Goal: Information Seeking & Learning: Learn about a topic

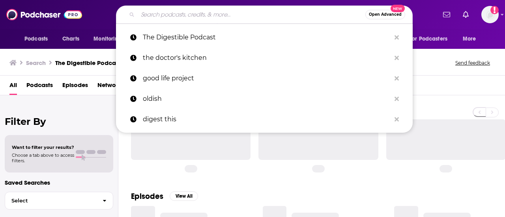
click at [220, 11] on input "Search podcasts, credits, & more..." at bounding box center [251, 14] width 227 height 13
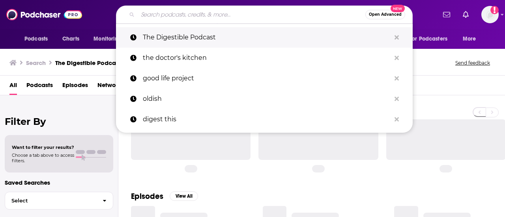
click at [203, 37] on p "The Digestible Podcast" at bounding box center [267, 37] width 248 height 21
type input "The Digestible Podcast"
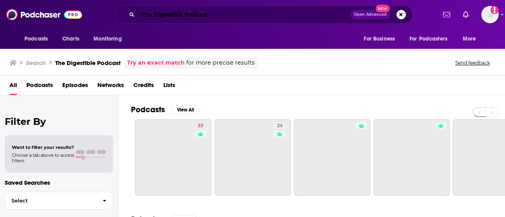
click at [285, 20] on input "The Digestible Podcast" at bounding box center [244, 14] width 212 height 13
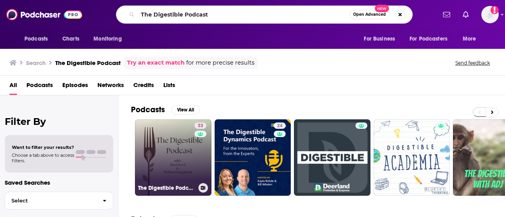
click at [184, 144] on link "33 The Digestible Podcast" at bounding box center [173, 157] width 76 height 76
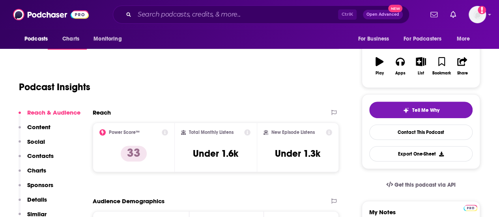
scroll to position [118, 0]
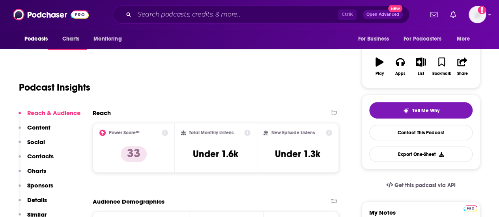
drag, startPoint x: 248, startPoint y: 122, endPoint x: 255, endPoint y: 123, distance: 8.0
click at [248, 117] on div "Reach" at bounding box center [208, 112] width 230 height 7
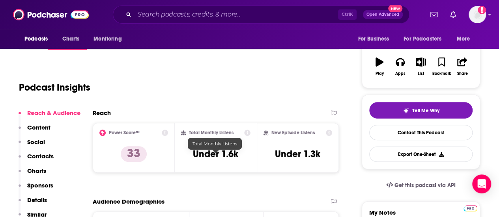
scroll to position [0, 0]
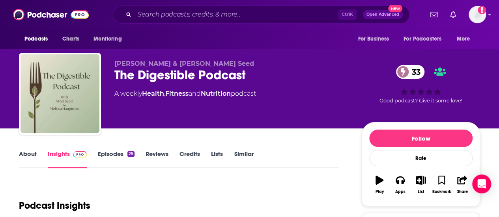
click at [119, 159] on link "Episodes 25" at bounding box center [116, 159] width 37 height 18
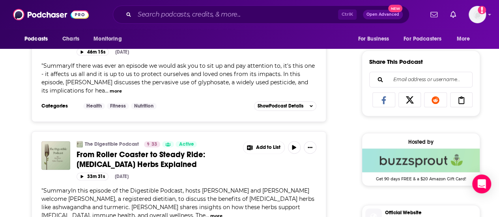
scroll to position [434, 0]
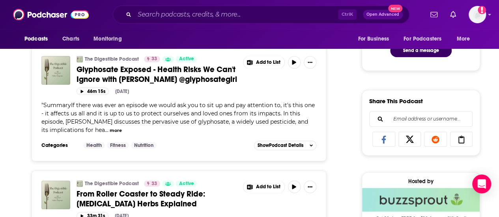
click at [274, 115] on div "" SummaryIf there was ever an episode we would ask you to sit up and pay attent…" at bounding box center [178, 117] width 275 height 33
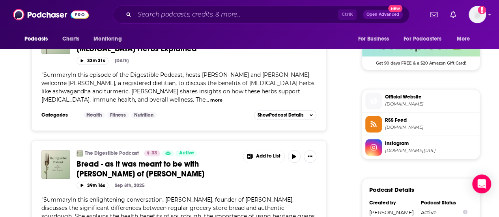
scroll to position [552, 0]
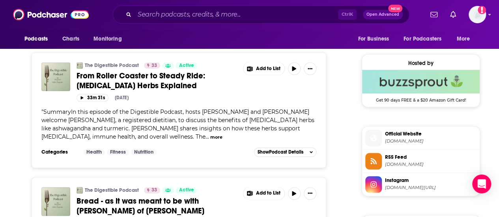
click at [396, 184] on span "Instagram" at bounding box center [430, 180] width 91 height 7
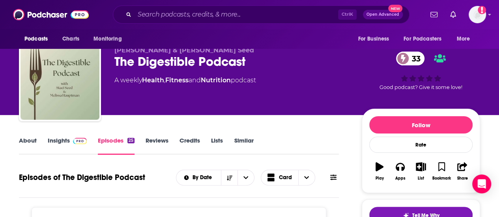
scroll to position [0, 0]
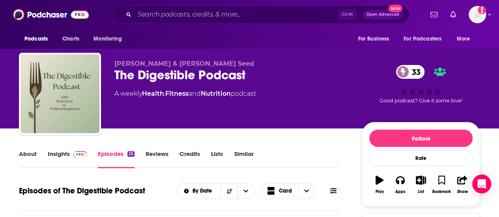
click at [226, 63] on p "[PERSON_NAME] & [PERSON_NAME] Seed" at bounding box center [231, 63] width 235 height 7
drag, startPoint x: 202, startPoint y: 59, endPoint x: 185, endPoint y: 59, distance: 17.7
click at [185, 59] on div "[PERSON_NAME] & [PERSON_NAME] Seed The Digestible Podcast 33 A weekly Health , …" at bounding box center [249, 95] width 461 height 85
copy p "[PERSON_NAME] Seed"
click at [149, 62] on span "[PERSON_NAME] & [PERSON_NAME] Seed" at bounding box center [184, 63] width 140 height 7
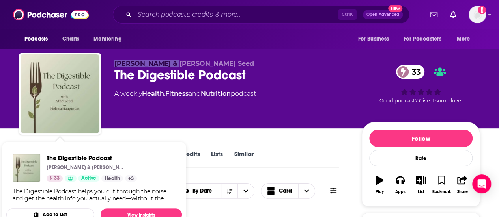
drag, startPoint x: 176, startPoint y: 63, endPoint x: 99, endPoint y: 60, distance: 77.3
click at [99, 60] on div "[PERSON_NAME] & [PERSON_NAME] Seed The Digestible Podcast 33 A weekly Health , …" at bounding box center [249, 95] width 461 height 85
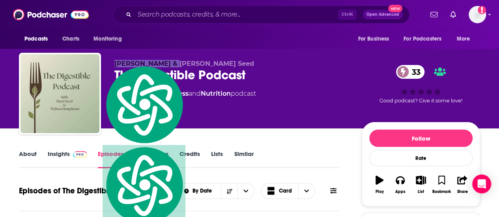
copy div "[PERSON_NAME]"
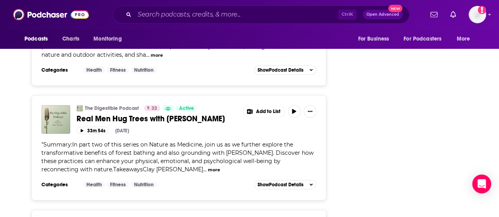
scroll to position [1104, 0]
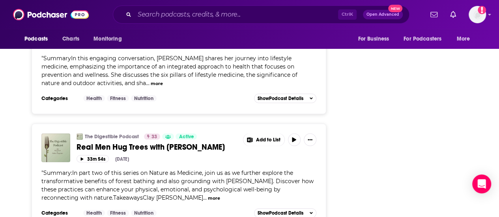
click at [261, 87] on span "SummaryIn this engaging conversation, [PERSON_NAME] shares her journey into lif…" at bounding box center [169, 71] width 256 height 32
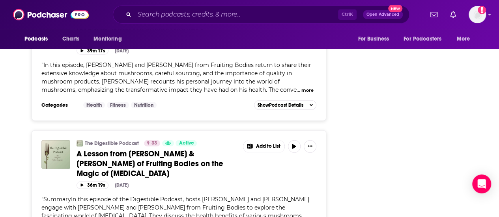
scroll to position [2681, 0]
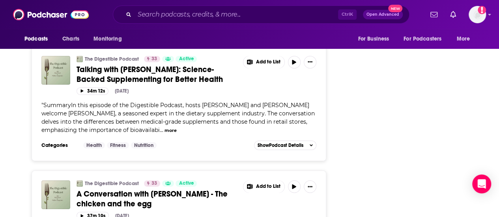
scroll to position [2799, 0]
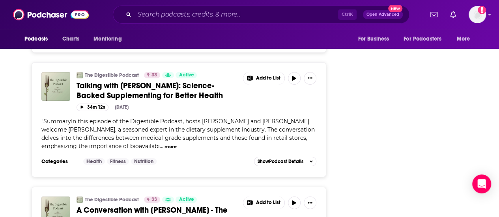
click at [249, 25] on span "SummaryIn this episode of the Digestible Podcast, hosts [PERSON_NAME] and [PERS…" at bounding box center [175, 9] width 268 height 32
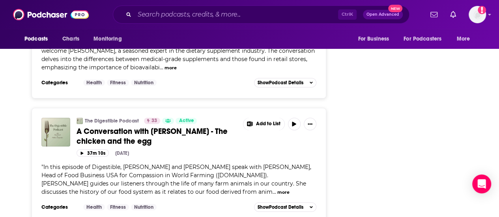
click at [240, 71] on span "SummaryIn this episode of the Digestible Podcast, hosts [PERSON_NAME] and [PERS…" at bounding box center [177, 55] width 273 height 32
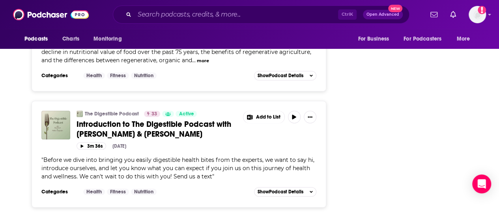
scroll to position [3127, 0]
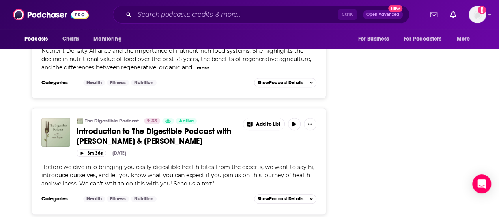
click at [235, 77] on div "The Digestible Podcast 33 Active A Chat with [PERSON_NAME] - It's not your gran…" at bounding box center [178, 35] width 275 height 84
click at [199, 72] on div "" In this conversation with [PERSON_NAME] & [PERSON_NAME], [PERSON_NAME] discus…" at bounding box center [178, 55] width 275 height 33
drag, startPoint x: 196, startPoint y: 186, endPoint x: 192, endPoint y: 188, distance: 4.2
click at [192, 71] on span "In this conversation with [PERSON_NAME] & [PERSON_NAME], [PERSON_NAME] discusse…" at bounding box center [176, 55] width 270 height 32
click at [187, 71] on span "In this conversation with [PERSON_NAME] & [PERSON_NAME], [PERSON_NAME] discusse…" at bounding box center [176, 55] width 270 height 32
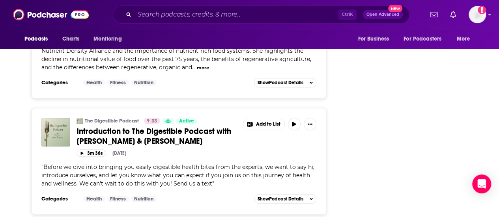
drag, startPoint x: 186, startPoint y: 186, endPoint x: 158, endPoint y: 186, distance: 28.4
click at [158, 71] on span "In this conversation with [PERSON_NAME] & [PERSON_NAME], [PERSON_NAME] discusse…" at bounding box center [176, 55] width 270 height 32
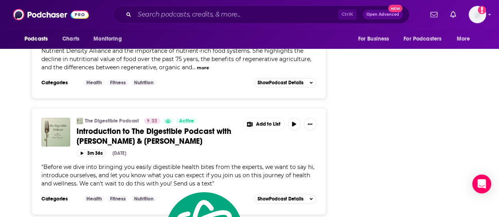
copy span "ary [PERSON_NAME]"
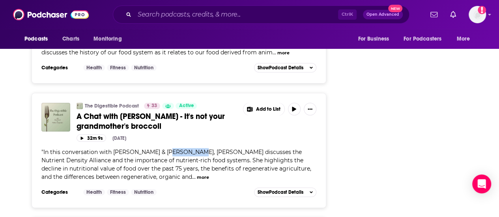
scroll to position [3009, 0]
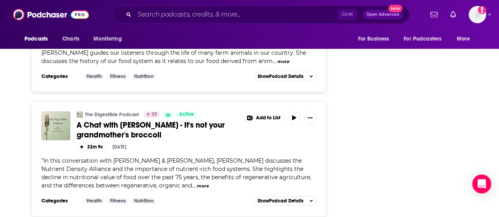
drag, startPoint x: 179, startPoint y: 179, endPoint x: 155, endPoint y: 179, distance: 24.0
click at [179, 65] on div "" In this episode of Digestible, [PERSON_NAME] and [PERSON_NAME] speak with [PE…" at bounding box center [178, 48] width 275 height 33
click at [124, 65] on div "" In this episode of Digestible, [PERSON_NAME] and [PERSON_NAME] speak with [PE…" at bounding box center [178, 48] width 275 height 33
click at [220, 65] on div "" In this episode of Digestible, [PERSON_NAME] and [PERSON_NAME] speak with [PE…" at bounding box center [178, 48] width 275 height 33
drag, startPoint x: 149, startPoint y: 180, endPoint x: 203, endPoint y: 173, distance: 54.4
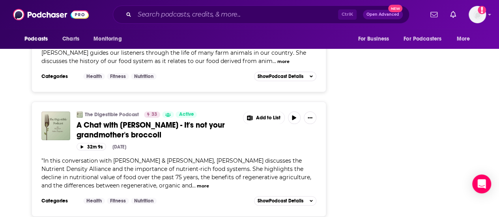
click at [203, 65] on span "In this episode of Digestible, [PERSON_NAME] and [PERSON_NAME] speak with [PERS…" at bounding box center [176, 49] width 270 height 32
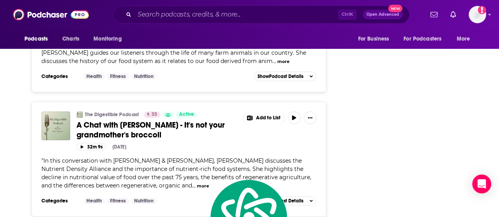
copy span "[PERSON_NAME], Head of Food Business USA for Compassion in World Farming"
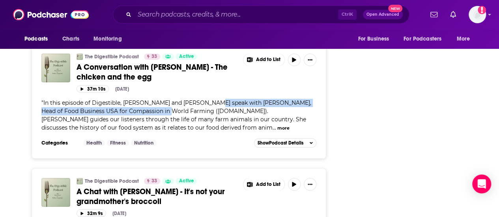
scroll to position [2891, 0]
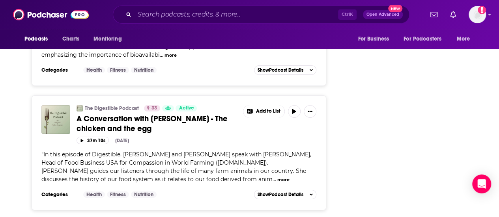
click at [210, 58] on span "SummaryIn this episode of the Digestible Podcast, hosts [PERSON_NAME] and [PERS…" at bounding box center [177, 42] width 273 height 32
click at [230, 58] on span "SummaryIn this episode of the Digestible Podcast, hosts [PERSON_NAME] and [PERS…" at bounding box center [177, 42] width 273 height 32
click at [101, 58] on span "SummaryIn this episode of the Digestible Podcast, hosts [PERSON_NAME] and [PERS…" at bounding box center [177, 42] width 273 height 32
drag, startPoint x: 69, startPoint y: 168, endPoint x: 110, endPoint y: 171, distance: 40.8
click at [110, 58] on span "SummaryIn this episode of the Digestible Podcast, hosts [PERSON_NAME] and [PERS…" at bounding box center [177, 42] width 273 height 32
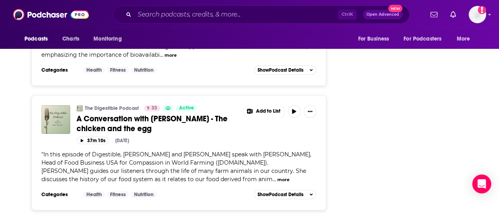
copy span "[PERSON_NAME]"
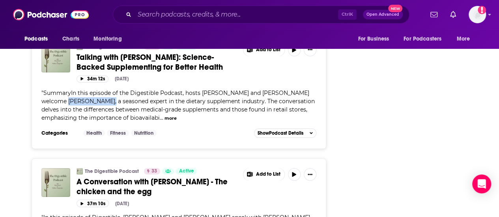
scroll to position [2812, 0]
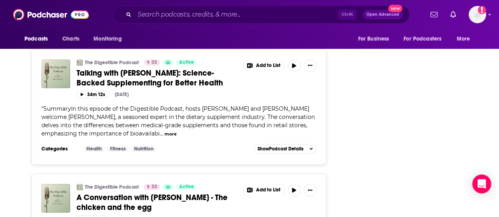
drag, startPoint x: 76, startPoint y: 115, endPoint x: 117, endPoint y: 116, distance: 41.8
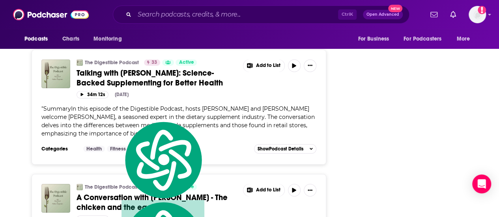
copy span "Fruiting Bodies"
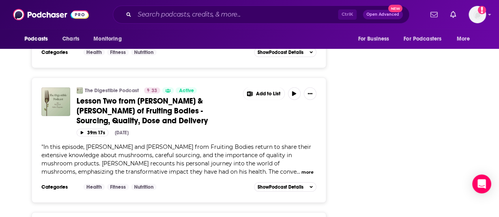
scroll to position [2496, 0]
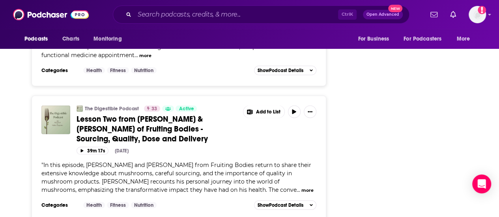
click at [193, 60] on div "" SummaryIn this conversation, [PERSON_NAME] shares her journey into functional…" at bounding box center [178, 42] width 275 height 33
click at [187, 59] on span "SummaryIn this conversation, [PERSON_NAME] shares her journey into functional a…" at bounding box center [177, 43] width 272 height 32
drag, startPoint x: 168, startPoint y: 149, endPoint x: 128, endPoint y: 150, distance: 39.8
click at [128, 59] on span "SummaryIn this conversation, [PERSON_NAME] shares her journey into functional a…" at bounding box center [177, 43] width 272 height 32
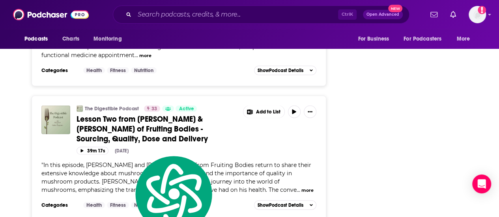
copy span "[PERSON_NAME]"
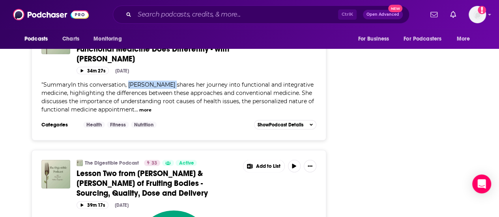
scroll to position [2418, 0]
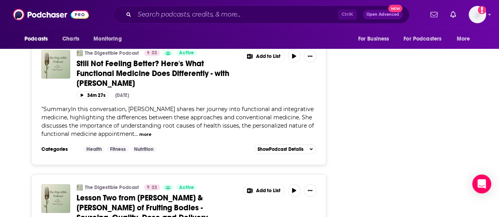
drag, startPoint x: 186, startPoint y: 86, endPoint x: 230, endPoint y: 88, distance: 44.2
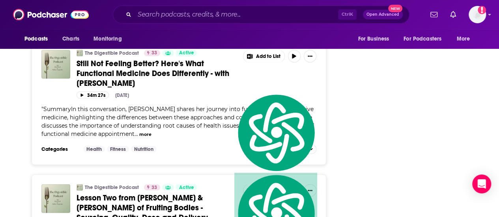
copy span "[PERSON_NAME]"
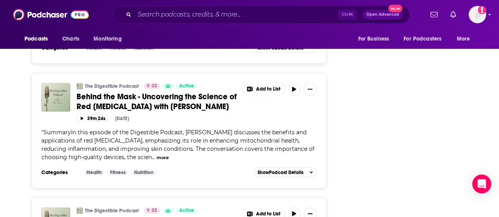
click at [138, 36] on span "SummaryIn this episode of the Digestible Podcast, [PERSON_NAME] and [PERSON_NAM…" at bounding box center [174, 20] width 267 height 32
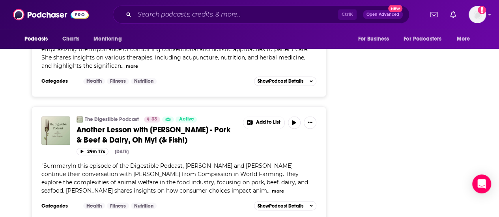
click at [175, 69] on span "SummaryIn this episode, [PERSON_NAME] discusses the principles of integrative m…" at bounding box center [174, 53] width 267 height 32
click at [122, 69] on span "SummaryIn this episode, [PERSON_NAME] discusses the principles of integrative m…" at bounding box center [174, 53] width 267 height 32
drag, startPoint x: 114, startPoint y: 139, endPoint x: 187, endPoint y: 141, distance: 73.3
click at [187, 69] on span "SummaryIn this episode, [PERSON_NAME] discusses the principles of integrative m…" at bounding box center [174, 53] width 267 height 32
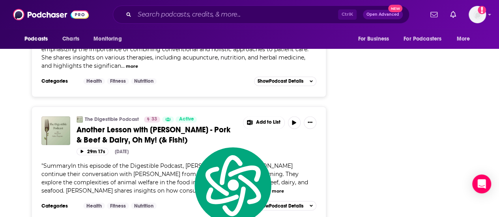
copy span "[PERSON_NAME] Temple"
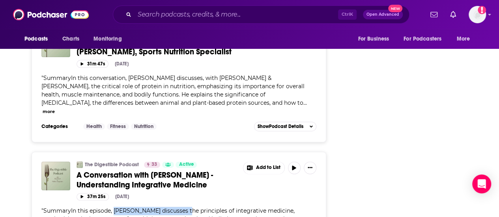
scroll to position [1944, 0]
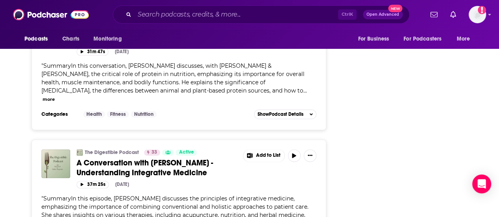
click at [219, 94] on span "SummaryIn this conversation, [PERSON_NAME] discusses, with [PERSON_NAME] & [PER…" at bounding box center [172, 78] width 263 height 32
click at [136, 94] on span "SummaryIn this conversation, [PERSON_NAME] discusses, with [PERSON_NAME] & [PER…" at bounding box center [172, 78] width 263 height 32
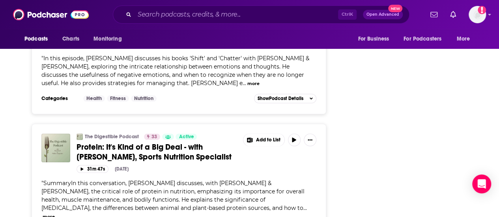
scroll to position [1826, 0]
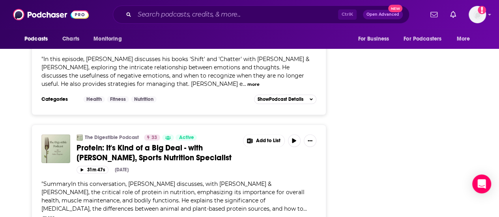
click at [186, 88] on span "In this episode, [PERSON_NAME] discusses his books 'Shift' and 'Chatter' with […" at bounding box center [175, 72] width 268 height 32
click at [218, 88] on span "In this episode, [PERSON_NAME] discusses his books 'Shift' and 'Chatter' with […" at bounding box center [175, 72] width 268 height 32
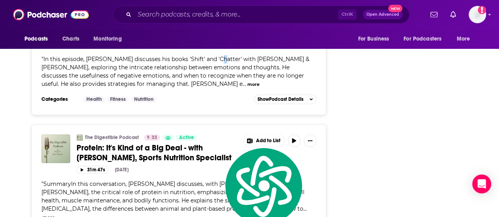
click at [218, 88] on span "In this episode, [PERSON_NAME] discusses his books 'Shift' and 'Chatter' with […" at bounding box center [175, 72] width 268 height 32
click at [181, 88] on span "In this episode, [PERSON_NAME] discusses his books 'Shift' and 'Chatter' with […" at bounding box center [175, 72] width 268 height 32
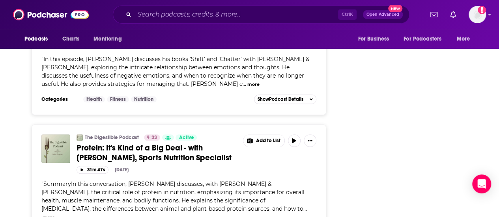
drag, startPoint x: 131, startPoint y: 146, endPoint x: 123, endPoint y: 144, distance: 8.0
click at [130, 88] on div "" In this episode, [PERSON_NAME] discusses his books 'Shift' and 'Chatter' with…" at bounding box center [178, 71] width 275 height 33
drag, startPoint x: 85, startPoint y: 140, endPoint x: 118, endPoint y: 144, distance: 33.4
click at [118, 88] on span "In this episode, [PERSON_NAME] discusses his books 'Shift' and 'Chatter' with […" at bounding box center [175, 72] width 268 height 32
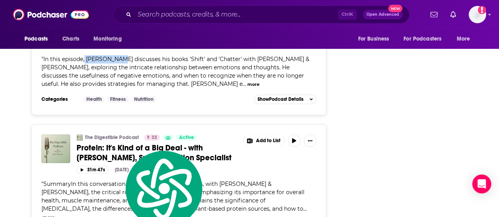
copy span "[PERSON_NAME]"
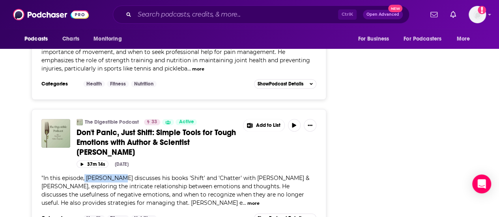
scroll to position [1668, 0]
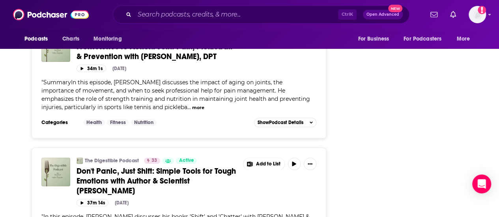
click at [189, 111] on span "SummaryIn this episode, [PERSON_NAME] discusses the impact of aging on joints, …" at bounding box center [175, 95] width 268 height 32
click at [196, 111] on span "SummaryIn this episode, [PERSON_NAME] discusses the impact of aging on joints, …" at bounding box center [175, 95] width 268 height 32
click at [137, 111] on span "SummaryIn this episode, [PERSON_NAME] discusses the impact of aging on joints, …" at bounding box center [175, 95] width 268 height 32
drag, startPoint x: 113, startPoint y: 167, endPoint x: 150, endPoint y: 167, distance: 36.7
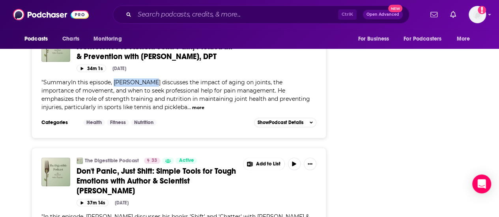
click at [150, 111] on span "SummaryIn this episode, [PERSON_NAME] discusses the impact of aging on joints, …" at bounding box center [175, 95] width 268 height 32
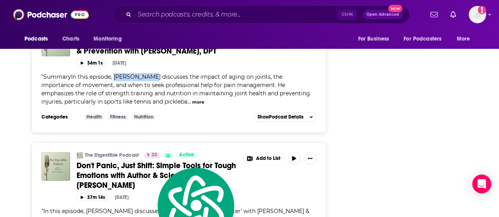
scroll to position [1590, 0]
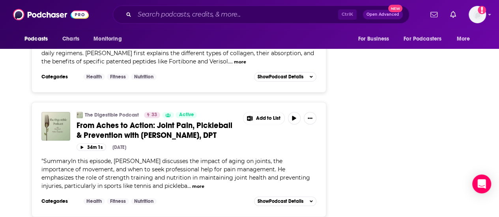
click at [191, 71] on div "The Digestible Podcast 33 Active Collagen, Colostrum & Clarity: What Really Wor…" at bounding box center [178, 29] width 275 height 84
click at [151, 65] on span "SummaryIn the episode, [PERSON_NAME] & [PERSON_NAME] invited supplement expert …" at bounding box center [177, 49] width 272 height 32
click at [231, 65] on span "SummaryIn the episode, [PERSON_NAME] & [PERSON_NAME] invited supplement expert …" at bounding box center [177, 49] width 272 height 32
drag, startPoint x: 230, startPoint y: 115, endPoint x: 260, endPoint y: 117, distance: 30.5
click at [260, 65] on span "SummaryIn the episode, [PERSON_NAME] & [PERSON_NAME] invited supplement expert …" at bounding box center [177, 49] width 272 height 32
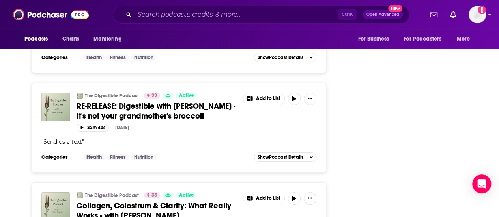
scroll to position [1314, 0]
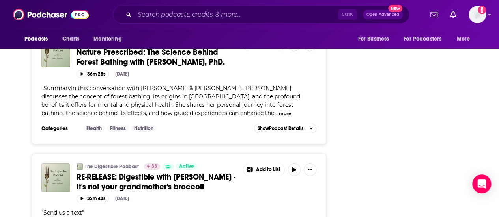
click at [194, 117] on span "SummaryIn this conversation with [PERSON_NAME] & [PERSON_NAME], [PERSON_NAME] d…" at bounding box center [170, 101] width 259 height 32
click at [180, 117] on div "" SummaryIn this conversation with [PERSON_NAME] & [PERSON_NAME], [PERSON_NAME]…" at bounding box center [178, 100] width 275 height 33
drag, startPoint x: 188, startPoint y: 152, endPoint x: 211, endPoint y: 156, distance: 23.9
click at [211, 117] on span "SummaryIn this conversation with [PERSON_NAME] & [PERSON_NAME], [PERSON_NAME] d…" at bounding box center [170, 101] width 259 height 32
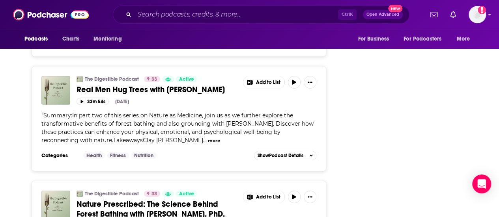
scroll to position [1156, 0]
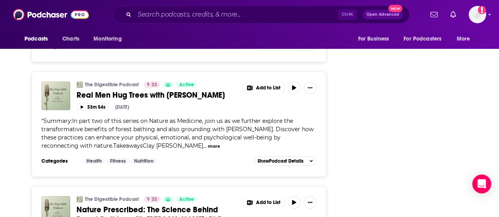
drag, startPoint x: 208, startPoint y: 199, endPoint x: 226, endPoint y: 190, distance: 20.1
click at [208, 149] on span "Summary:In part two of this series on Nature as Medicine, join us as we further…" at bounding box center [177, 133] width 272 height 32
click at [243, 149] on span "Summary:In part two of this series on Nature as Medicine, join us as we further…" at bounding box center [177, 133] width 272 height 32
click at [224, 149] on span "Summary:In part two of this series on Nature as Medicine, join us as we further…" at bounding box center [177, 133] width 272 height 32
drag, startPoint x: 224, startPoint y: 190, endPoint x: 255, endPoint y: 188, distance: 31.2
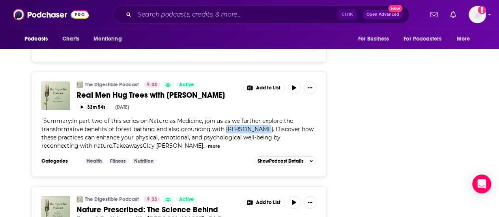
click at [255, 149] on span "Summary:In part two of this series on Nature as Medicine, join us as we further…" at bounding box center [177, 133] width 272 height 32
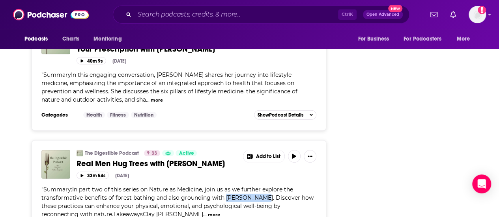
scroll to position [1038, 0]
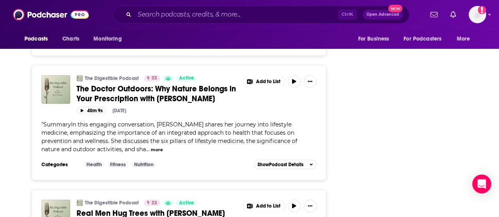
click at [175, 153] on span "SummaryIn this engaging conversation, [PERSON_NAME] shares her journey into lif…" at bounding box center [169, 137] width 256 height 32
drag, startPoint x: 156, startPoint y: 179, endPoint x: 223, endPoint y: 179, distance: 67.0
click at [223, 153] on span "SummaryIn this engaging conversation, [PERSON_NAME] shares her journey into lif…" at bounding box center [169, 137] width 256 height 32
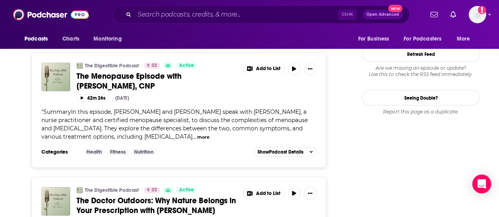
scroll to position [919, 0]
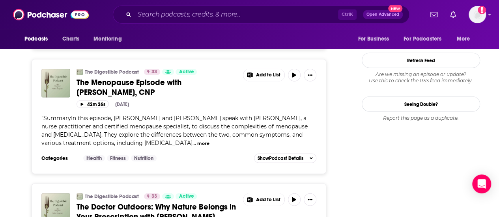
click at [235, 147] on span "SummaryIn this episode, [PERSON_NAME] and [PERSON_NAME] speak with [PERSON_NAME…" at bounding box center [174, 131] width 266 height 32
click at [216, 147] on div "" SummaryIn this episode, [PERSON_NAME] and [PERSON_NAME] speak with [PERSON_NA…" at bounding box center [178, 130] width 275 height 33
click at [204, 147] on span "SummaryIn this episode, [PERSON_NAME] and [PERSON_NAME] speak with [PERSON_NAME…" at bounding box center [174, 131] width 266 height 32
click at [199, 147] on span "SummaryIn this episode, [PERSON_NAME] and [PERSON_NAME] speak with [PERSON_NAME…" at bounding box center [174, 131] width 266 height 32
drag, startPoint x: 203, startPoint y: 155, endPoint x: 242, endPoint y: 155, distance: 39.8
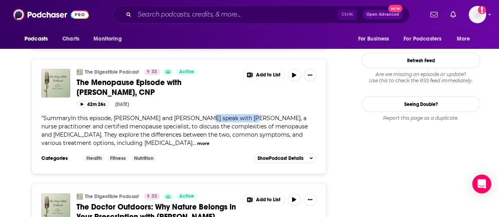
click at [242, 147] on span "SummaryIn this episode, [PERSON_NAME] and [PERSON_NAME] speak with [PERSON_NAME…" at bounding box center [174, 131] width 266 height 32
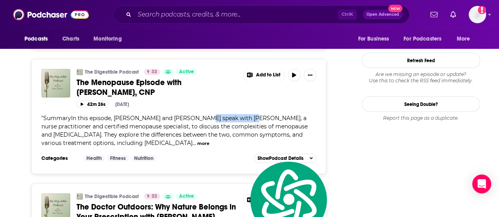
scroll to position [762, 0]
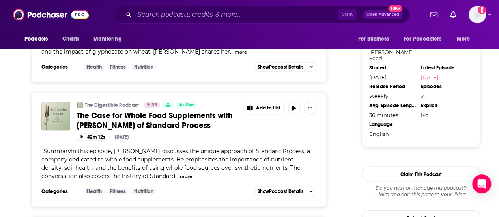
drag, startPoint x: 197, startPoint y: 193, endPoint x: 132, endPoint y: 178, distance: 66.1
click at [196, 180] on span "SummaryIn this episode, [PERSON_NAME] discusses the unique approach of Standard…" at bounding box center [175, 164] width 268 height 32
click at [106, 175] on div "The Digestible Podcast 33 Active The Case for Whole Food Supplements with [PERS…" at bounding box center [178, 144] width 275 height 84
click at [115, 180] on span "SummaryIn this episode, [PERSON_NAME] discusses the unique approach of Standard…" at bounding box center [175, 164] width 268 height 32
drag, startPoint x: 114, startPoint y: 183, endPoint x: 147, endPoint y: 183, distance: 33.5
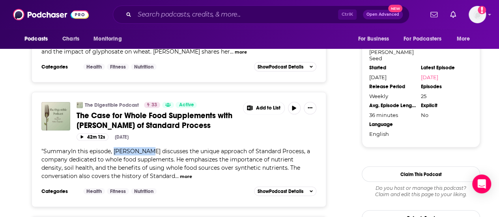
click at [147, 180] on span "SummaryIn this episode, [PERSON_NAME] discusses the unique approach of Standard…" at bounding box center [175, 164] width 268 height 32
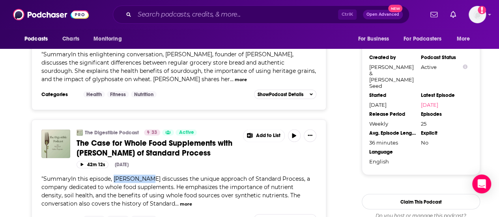
scroll to position [722, 0]
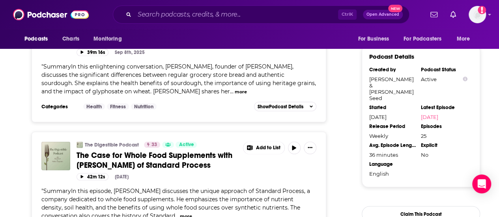
click at [207, 95] on div "" SummaryIn this enlightening conversation, [PERSON_NAME], founder of [PERSON_N…" at bounding box center [178, 78] width 275 height 33
click at [203, 95] on div "" SummaryIn this enlightening conversation, [PERSON_NAME], founder of [PERSON_N…" at bounding box center [178, 78] width 275 height 33
drag, startPoint x: 164, startPoint y: 90, endPoint x: 192, endPoint y: 91, distance: 28.0
click at [192, 91] on span "SummaryIn this enlightening conversation, [PERSON_NAME], founder of [PERSON_NAM…" at bounding box center [178, 79] width 274 height 32
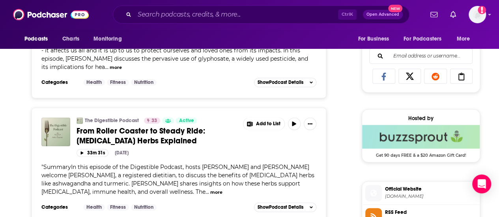
scroll to position [565, 0]
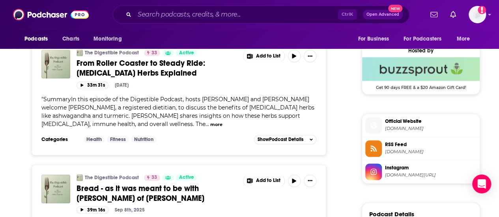
click at [178, 123] on span "SummaryIn this episode of the Digestible Podcast, hosts [PERSON_NAME] and [PERS…" at bounding box center [177, 112] width 273 height 32
click at [209, 118] on span "SummaryIn this episode of the Digestible Podcast, hosts [PERSON_NAME] and [PERS…" at bounding box center [177, 112] width 273 height 32
click at [66, 128] on span "SummaryIn this episode of the Digestible Podcast, hosts [PERSON_NAME] and [PERS…" at bounding box center [177, 112] width 273 height 32
drag, startPoint x: 69, startPoint y: 126, endPoint x: 98, endPoint y: 126, distance: 28.8
click at [98, 126] on span "SummaryIn this episode of the Digestible Podcast, hosts [PERSON_NAME] and [PERS…" at bounding box center [177, 112] width 273 height 32
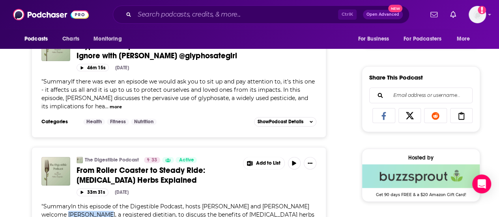
scroll to position [446, 0]
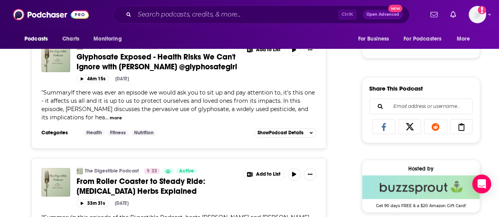
click at [169, 118] on div "" SummaryIf there was ever an episode we would ask you to sit up and pay attent…" at bounding box center [178, 105] width 275 height 33
click at [168, 117] on div "" SummaryIf there was ever an episode we would ask you to sit up and pay attent…" at bounding box center [178, 105] width 275 height 33
click at [138, 115] on span "SummaryIf there was ever an episode we would ask you to sit up and pay attentio…" at bounding box center [177, 105] width 273 height 32
click at [229, 108] on span "SummaryIf there was ever an episode we would ask you to sit up and pay attentio…" at bounding box center [177, 105] width 273 height 32
click at [80, 114] on span "SummaryIf there was ever an episode we would ask you to sit up and pay attentio…" at bounding box center [177, 105] width 273 height 32
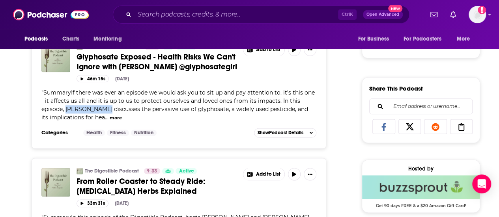
drag, startPoint x: 65, startPoint y: 122, endPoint x: 103, endPoint y: 124, distance: 37.9
click at [103, 121] on span "SummaryIf there was ever an episode we would ask you to sit up and pay attentio…" at bounding box center [177, 105] width 273 height 32
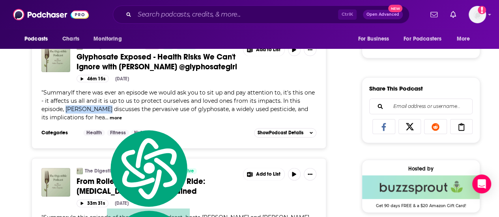
scroll to position [289, 0]
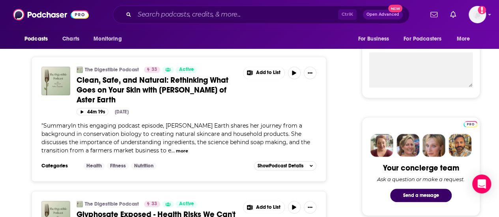
drag, startPoint x: 220, startPoint y: 149, endPoint x: 201, endPoint y: 144, distance: 20.1
click at [220, 149] on span "SummaryIn this engaging podcast episode, [PERSON_NAME] Earth shares her journey…" at bounding box center [175, 138] width 268 height 32
click at [198, 144] on div "" SummaryIn this engaging podcast episode, [PERSON_NAME] Earth shares her journ…" at bounding box center [178, 138] width 275 height 33
click at [178, 134] on span "SummaryIn this engaging podcast episode, [PERSON_NAME] Earth shares her journey…" at bounding box center [175, 138] width 268 height 32
drag, startPoint x: 166, startPoint y: 130, endPoint x: 217, endPoint y: 131, distance: 50.5
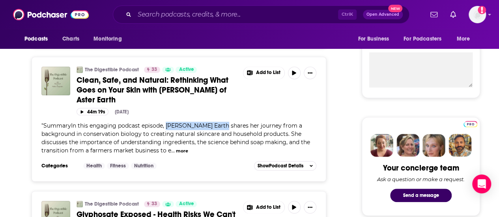
click at [217, 131] on span "SummaryIn this engaging podcast episode, [PERSON_NAME] Earth shares her journey…" at bounding box center [175, 138] width 268 height 32
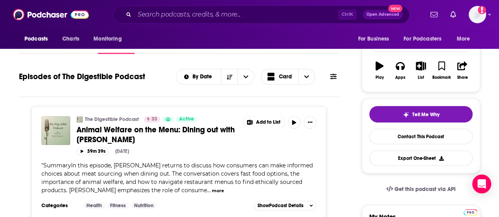
scroll to position [131, 0]
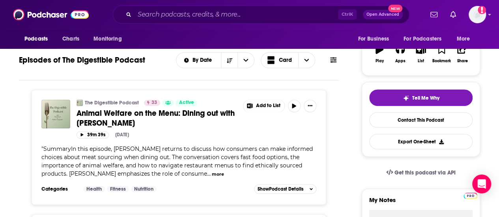
click at [104, 171] on div "" SummaryIn this episode, [PERSON_NAME] returns to discuss how consumers can ma…" at bounding box center [178, 161] width 275 height 33
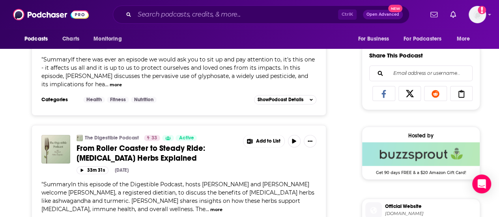
scroll to position [604, 0]
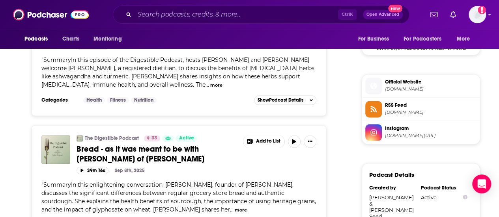
drag, startPoint x: 435, startPoint y: 103, endPoint x: 420, endPoint y: 105, distance: 15.2
click at [435, 93] on span "Official Website [DOMAIN_NAME]" at bounding box center [429, 86] width 95 height 16
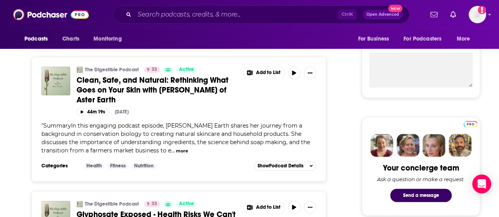
scroll to position [13, 0]
